Goal: Information Seeking & Learning: Learn about a topic

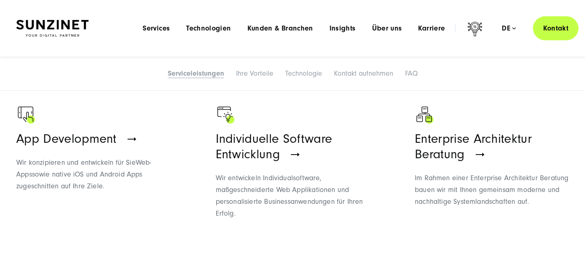
scroll to position [635, 0]
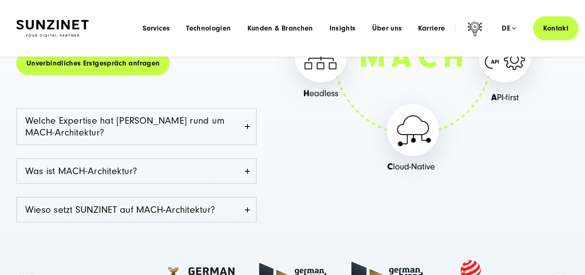
scroll to position [174, 0]
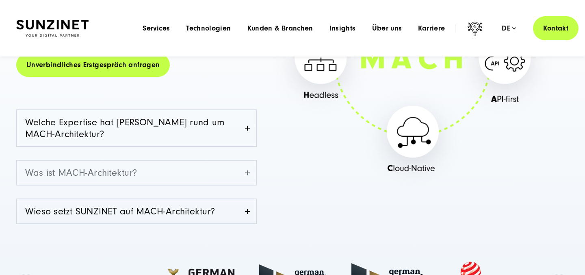
click at [213, 174] on link "Was ist MACH-Architektur?" at bounding box center [136, 172] width 239 height 24
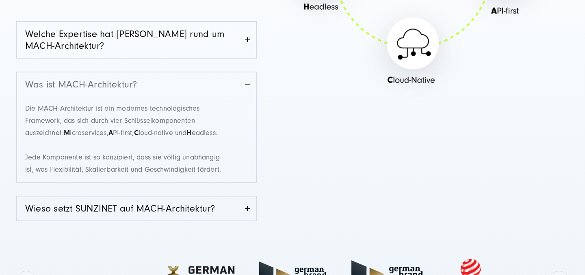
scroll to position [279, 0]
